Goal: Task Accomplishment & Management: Manage account settings

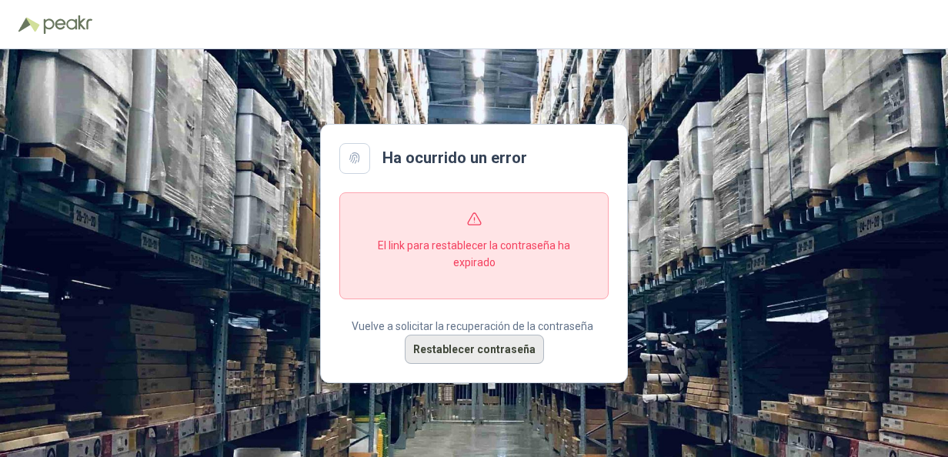
click at [505, 349] on button "Restablecer contraseña" at bounding box center [474, 349] width 139 height 29
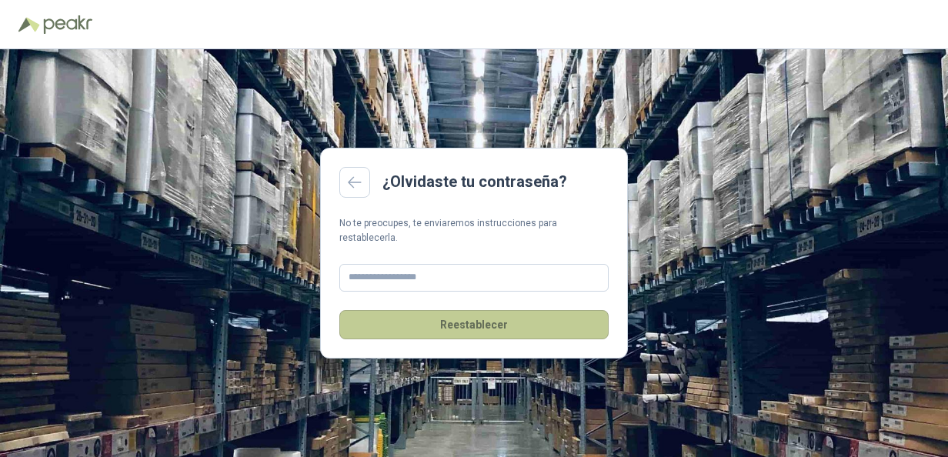
click at [482, 322] on button "Reestablecer" at bounding box center [473, 324] width 269 height 29
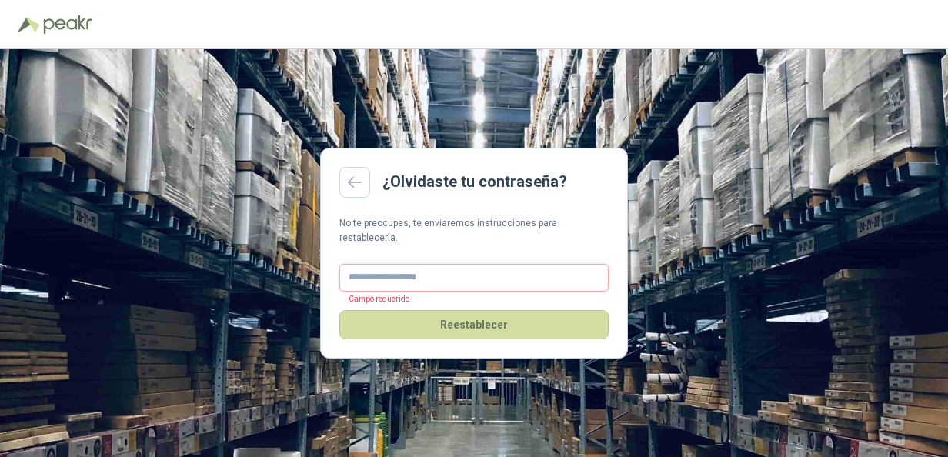
click at [382, 266] on input "text" at bounding box center [473, 278] width 269 height 28
type input "**********"
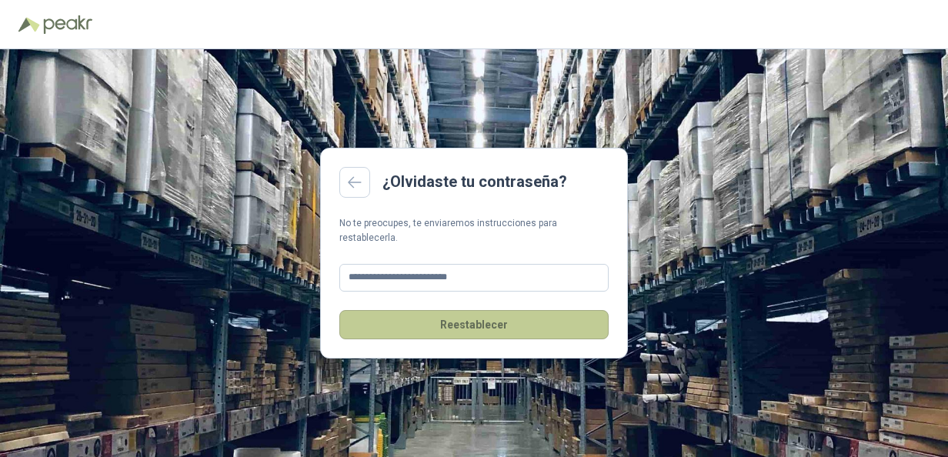
click at [458, 320] on button "Reestablecer" at bounding box center [473, 324] width 269 height 29
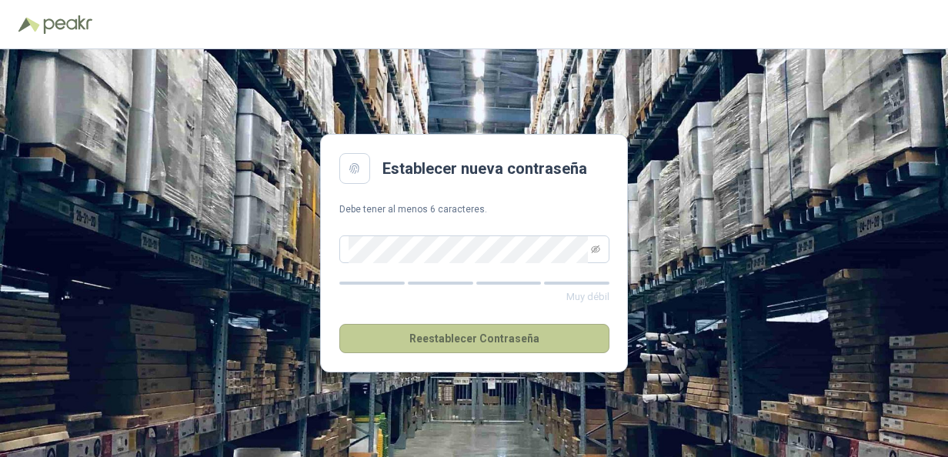
click at [457, 332] on button "Reestablecer Contraseña" at bounding box center [474, 338] width 270 height 29
